Goal: Find specific page/section: Find specific page/section

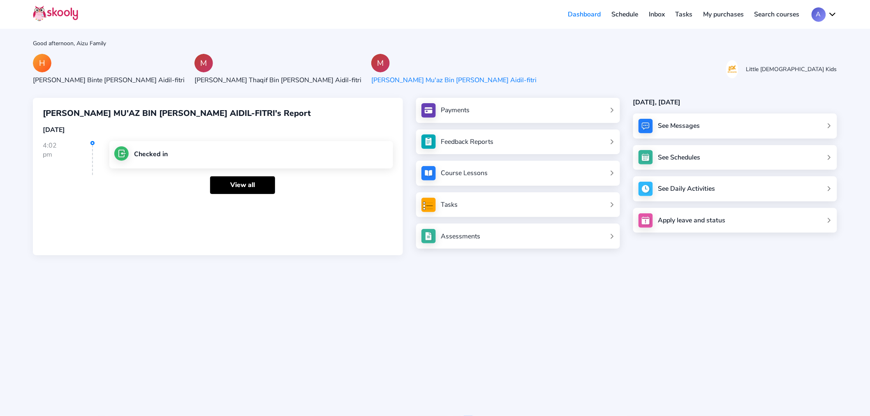
drag, startPoint x: 0, startPoint y: 0, endPoint x: 328, endPoint y: 67, distance: 334.6
click at [371, 67] on sk-avatar "M" at bounding box center [453, 63] width 165 height 19
click at [738, 125] on div "See Messages" at bounding box center [735, 126] width 204 height 25
click at [708, 128] on div "See Messages" at bounding box center [735, 126] width 204 height 25
click at [83, 62] on sk-avatar "H" at bounding box center [109, 63] width 152 height 19
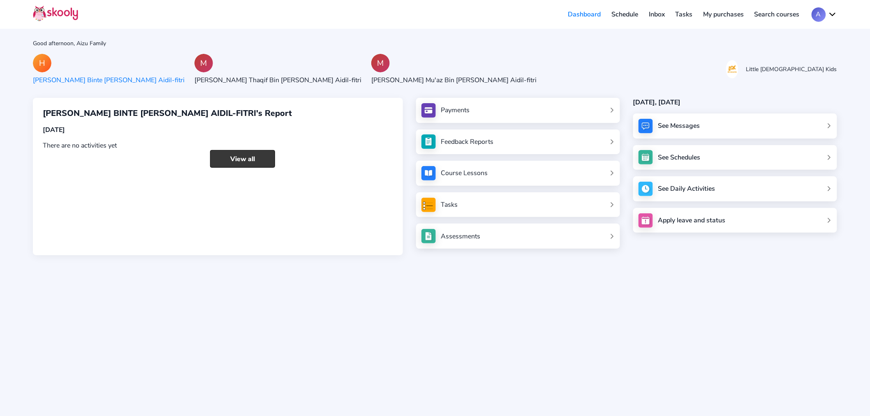
click at [255, 153] on link "View all" at bounding box center [242, 159] width 65 height 18
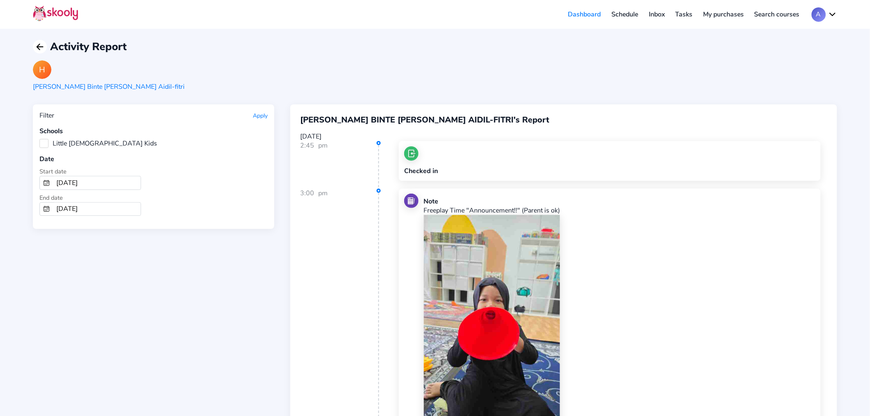
click at [39, 46] on icon "arrow back outline" at bounding box center [40, 47] width 6 height 6
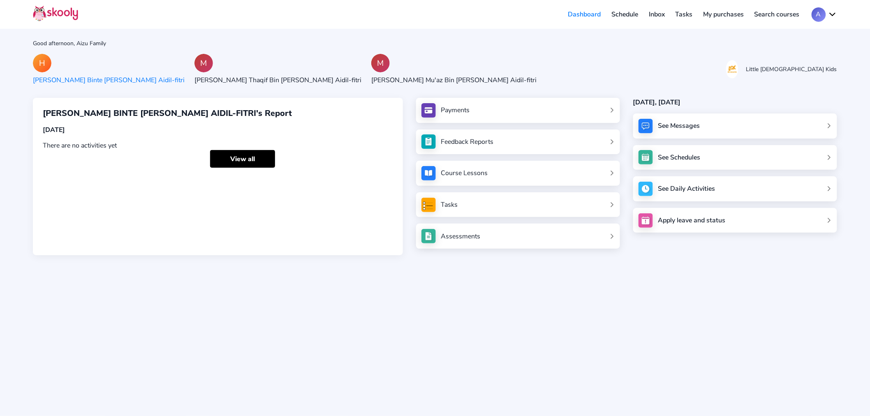
click at [828, 14] on button "A" at bounding box center [825, 14] width 26 height 14
click at [550, 50] on div "Good afternoon, Aizu Family H [PERSON_NAME] Binte [PERSON_NAME] Aidil-fitri M […" at bounding box center [435, 208] width 870 height 416
